Goal: Task Accomplishment & Management: Manage account settings

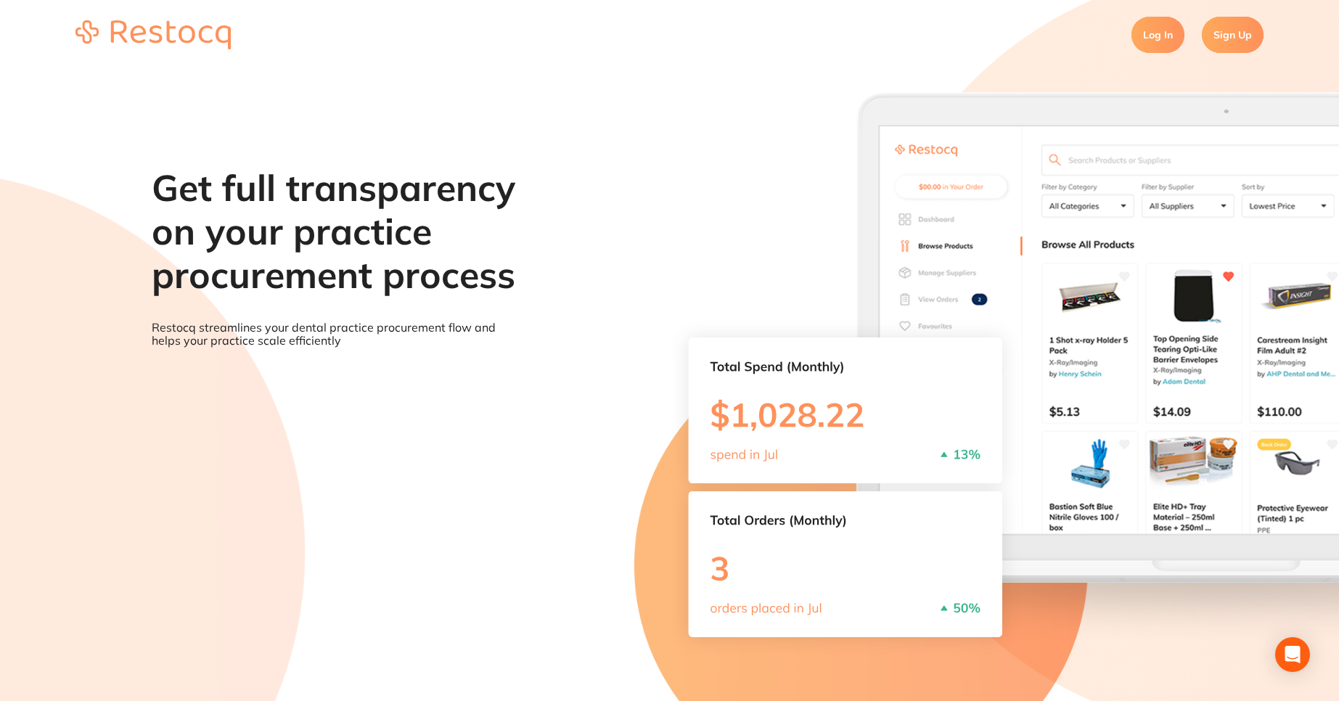
click at [1169, 33] on link "Log In" at bounding box center [1157, 35] width 53 height 36
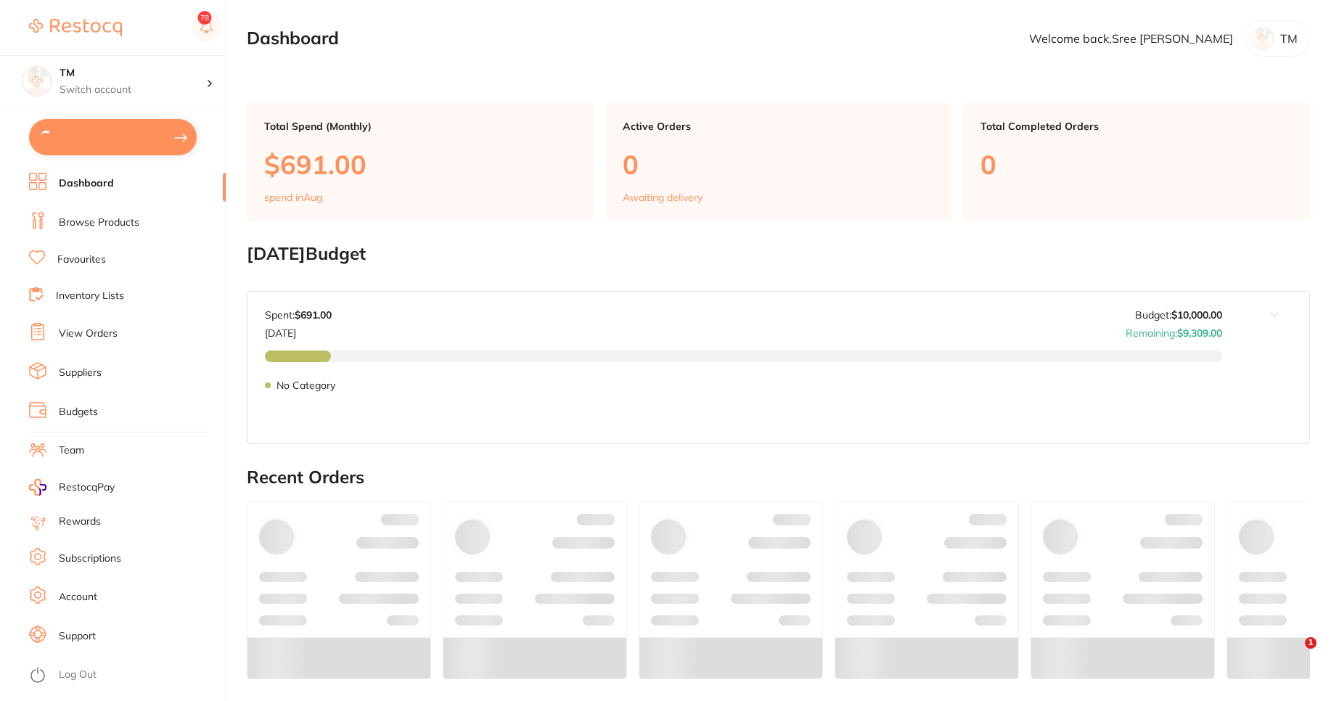
type input "11"
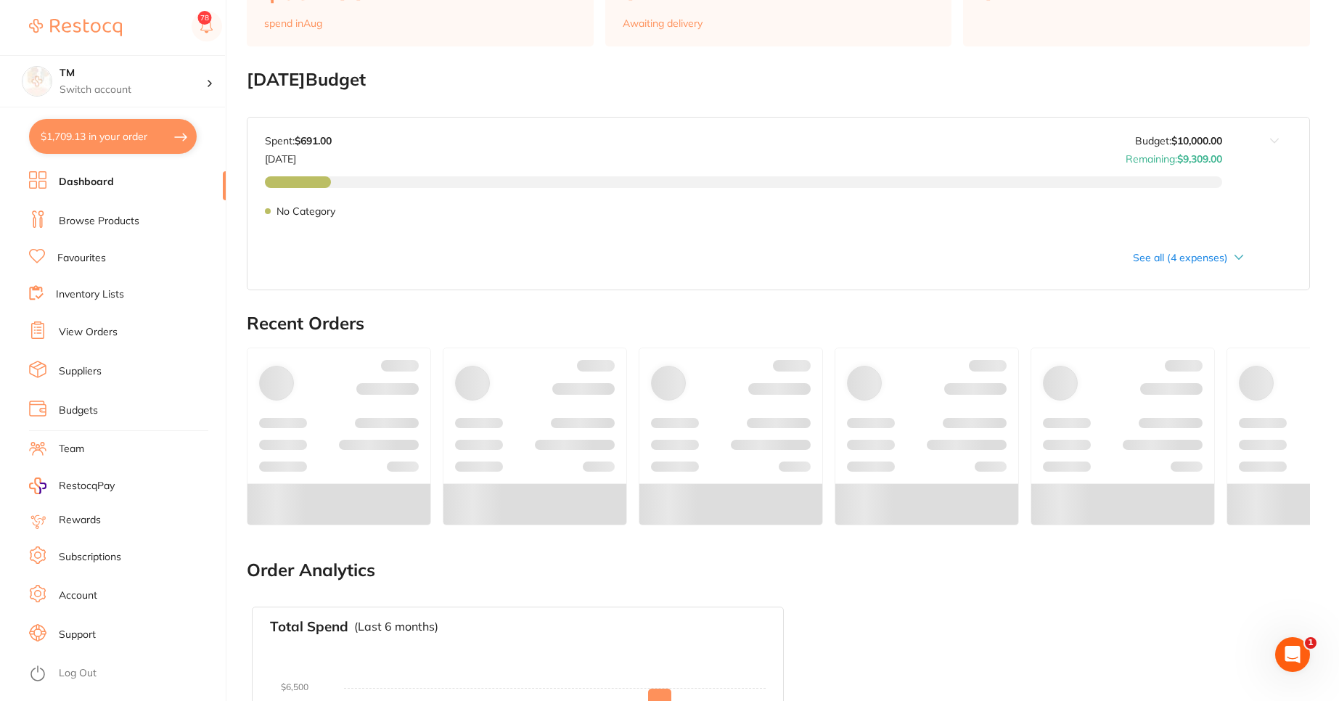
click at [93, 413] on link "Budgets" at bounding box center [78, 410] width 39 height 15
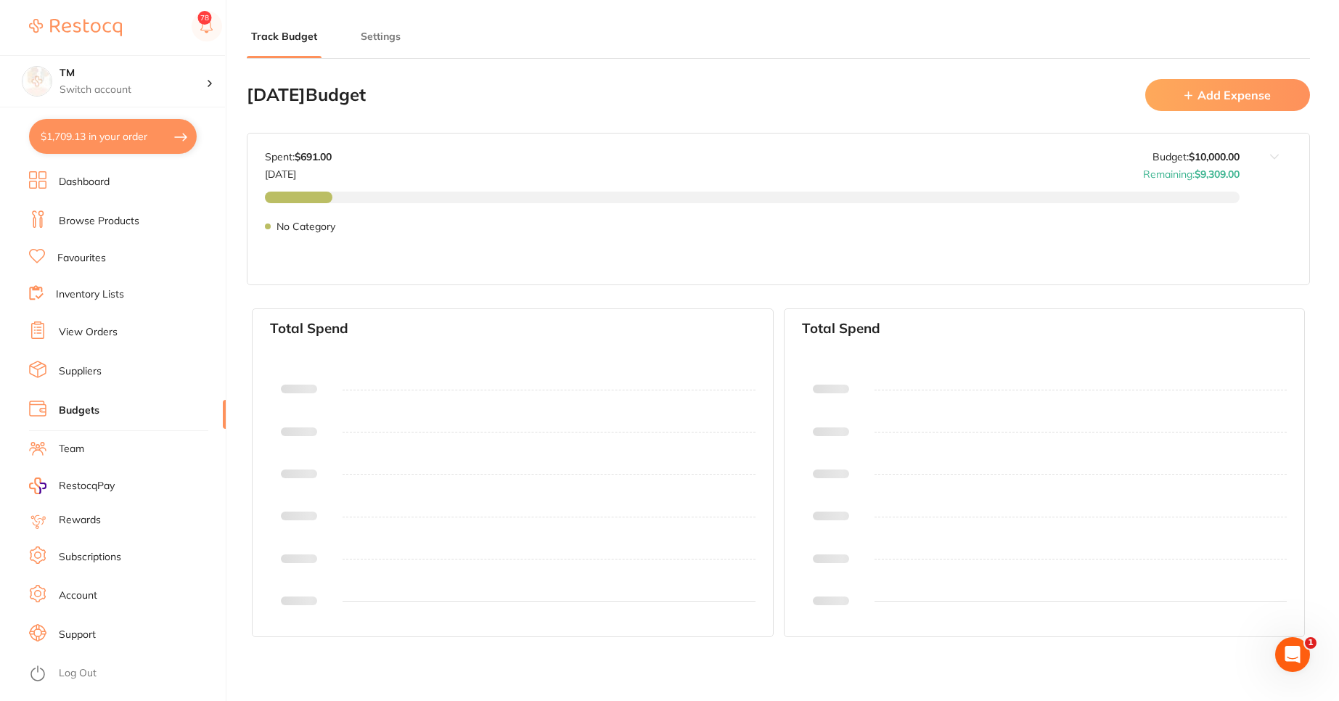
type input "10,000"
type input "0.0"
type input "10,000"
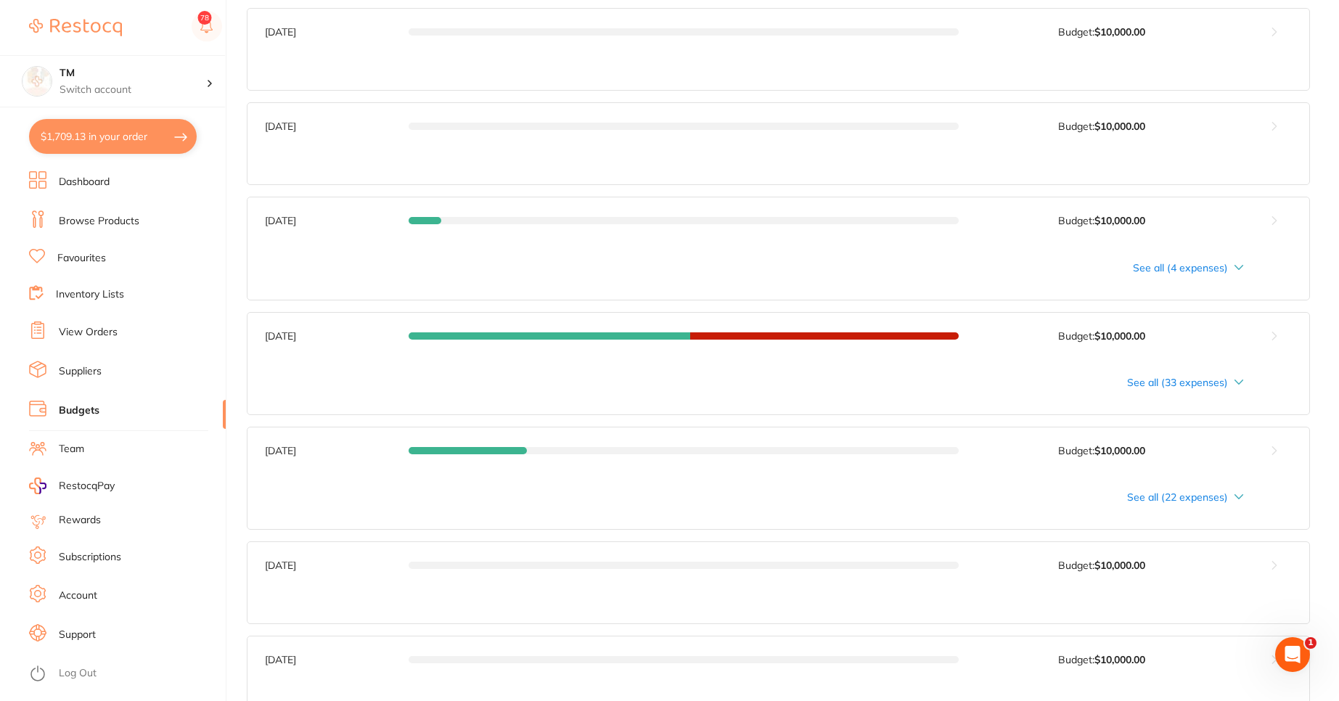
click at [97, 550] on link "Subscriptions" at bounding box center [90, 557] width 62 height 15
